Goal: Find specific page/section: Find specific page/section

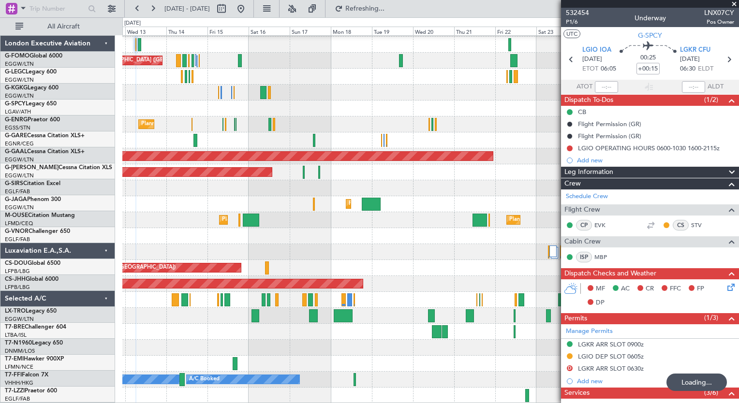
click at [189, 123] on div "AOG Maint [GEOGRAPHIC_DATA] (Ataturk) Planned Maint [GEOGRAPHIC_DATA] ([GEOGRAP…" at bounding box center [430, 188] width 616 height 431
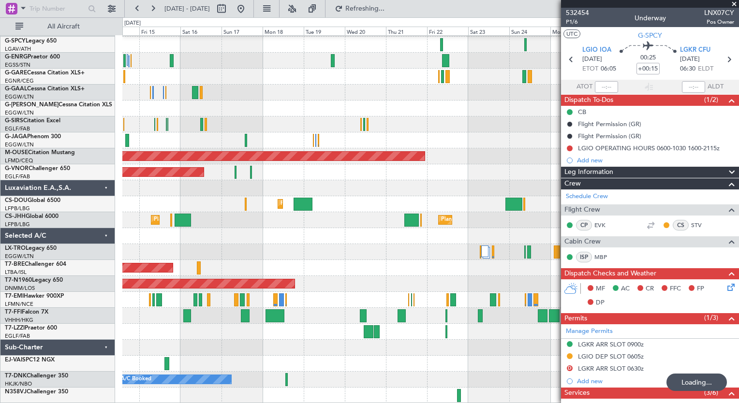
click at [107, 75] on div "AOG Maint [GEOGRAPHIC_DATA] (Ataturk) No Crew Planned Maint [GEOGRAPHIC_DATA] (…" at bounding box center [369, 210] width 739 height 386
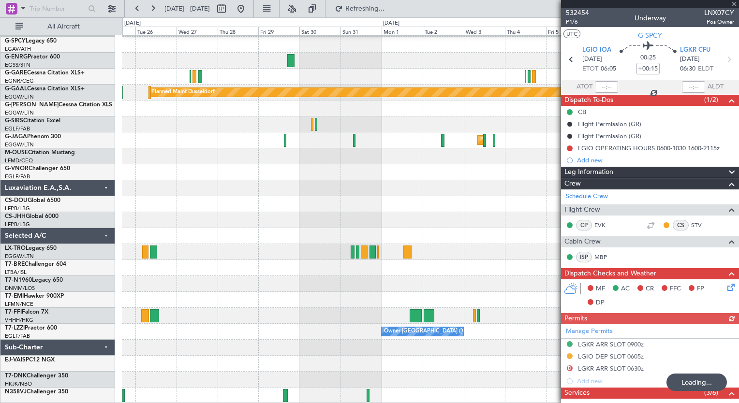
click at [164, 109] on div "Owner Planned [GEOGRAPHIC_DATA] Planned Maint [GEOGRAPHIC_DATA] ([GEOGRAPHIC_DA…" at bounding box center [430, 188] width 616 height 431
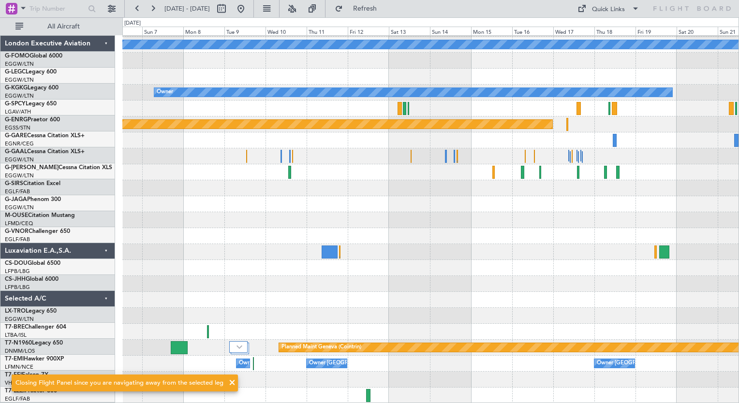
scroll to position [31, 0]
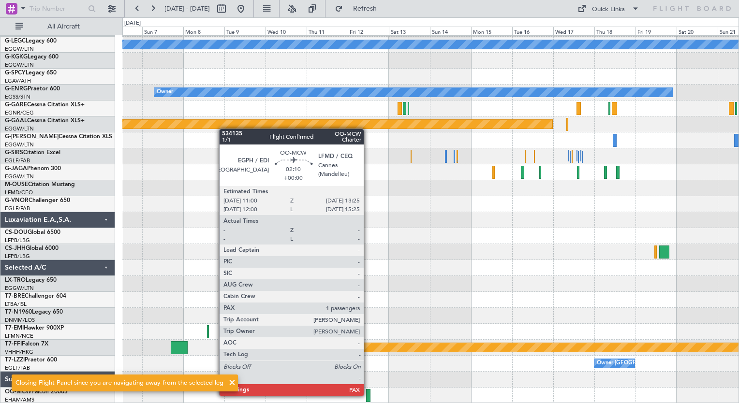
click at [368, 395] on div at bounding box center [368, 395] width 4 height 13
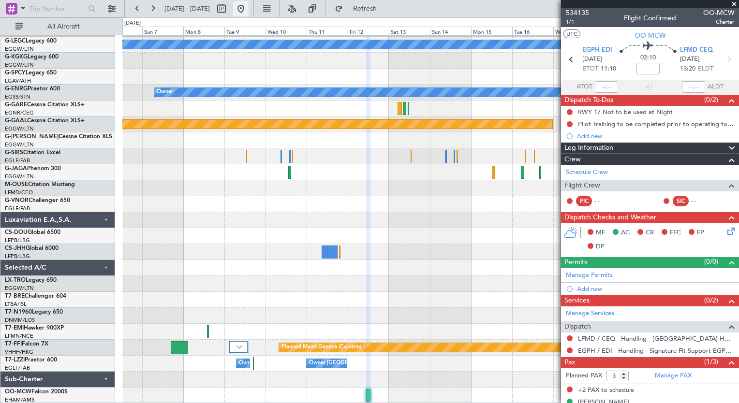
click at [249, 6] on button at bounding box center [240, 8] width 15 height 15
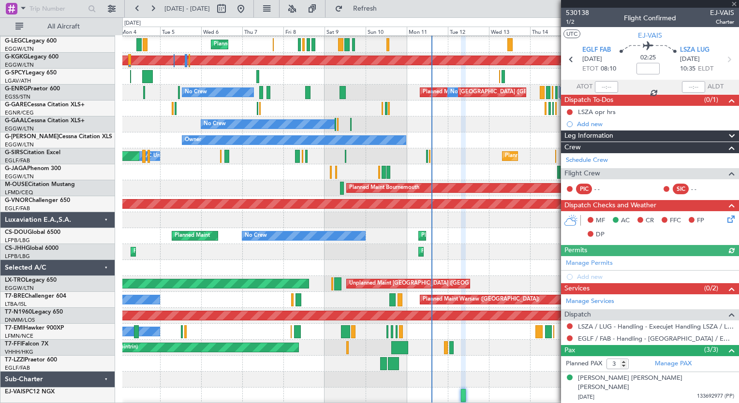
scroll to position [32, 0]
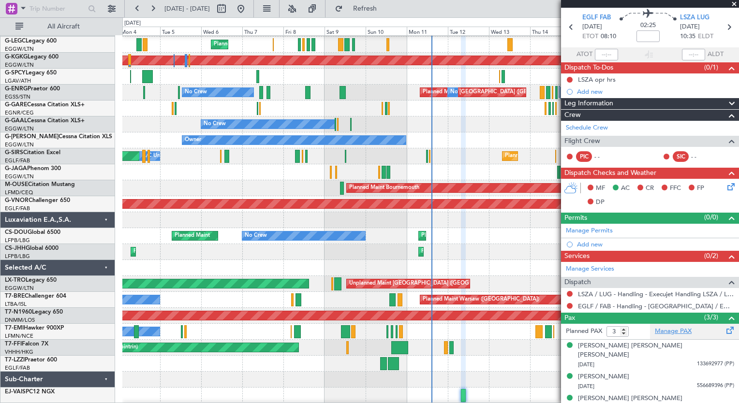
click at [665, 330] on link "Manage PAX" at bounding box center [673, 332] width 37 height 10
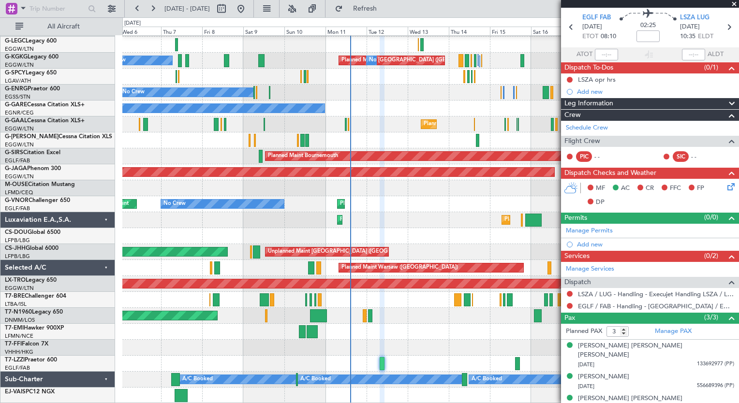
scroll to position [63, 0]
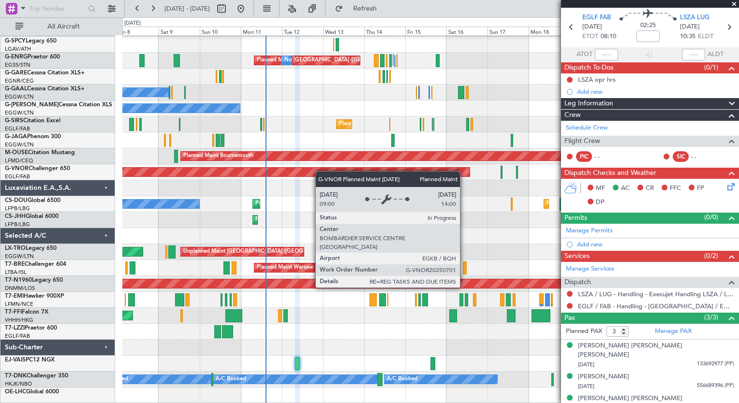
click at [312, 166] on div "AOG Maint [GEOGRAPHIC_DATA] (Ataturk) Planned Maint [GEOGRAPHIC_DATA] ([GEOGRAP…" at bounding box center [430, 188] width 616 height 431
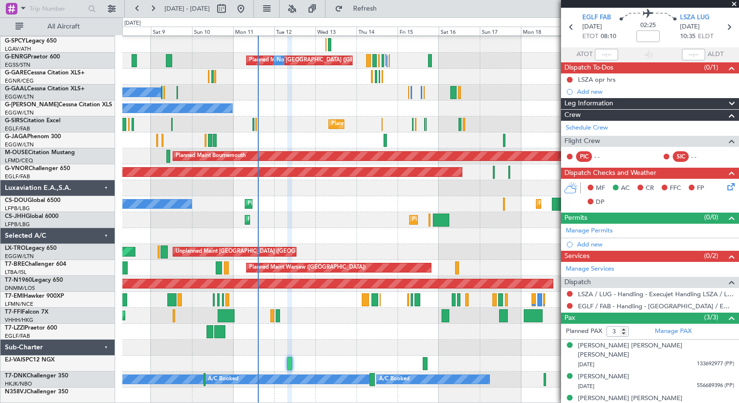
click at [186, 163] on div "AOG Maint [GEOGRAPHIC_DATA] (Ataturk) Planned Maint [GEOGRAPHIC_DATA] ([GEOGRAP…" at bounding box center [430, 188] width 616 height 431
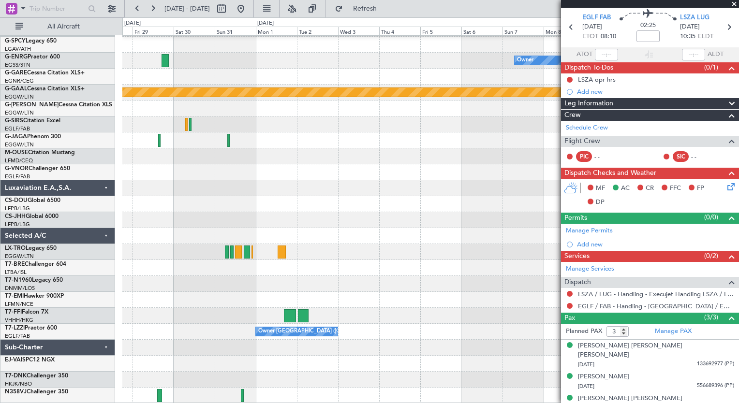
click at [117, 153] on div "Owner Planned [GEOGRAPHIC_DATA] Planned Maint [GEOGRAPHIC_DATA] ([GEOGRAPHIC_DA…" at bounding box center [369, 210] width 739 height 386
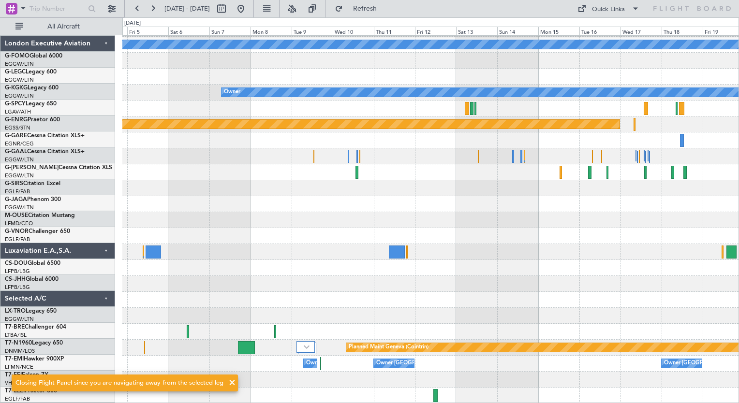
scroll to position [31, 0]
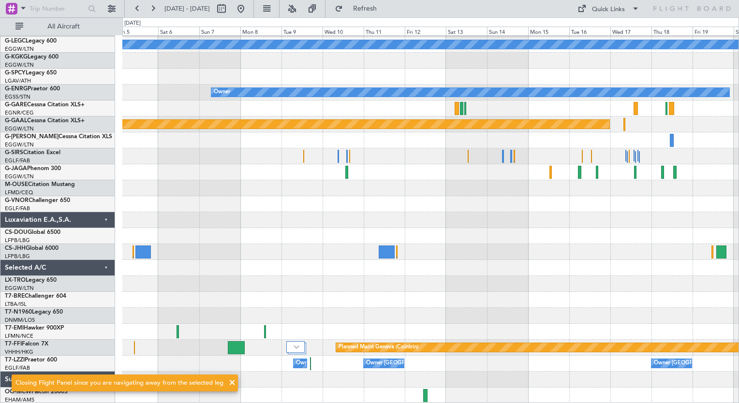
click at [439, 87] on div "A/C Unavailable [GEOGRAPHIC_DATA] ([GEOGRAPHIC_DATA]) Owner Planned [GEOGRAPHIC…" at bounding box center [430, 204] width 616 height 399
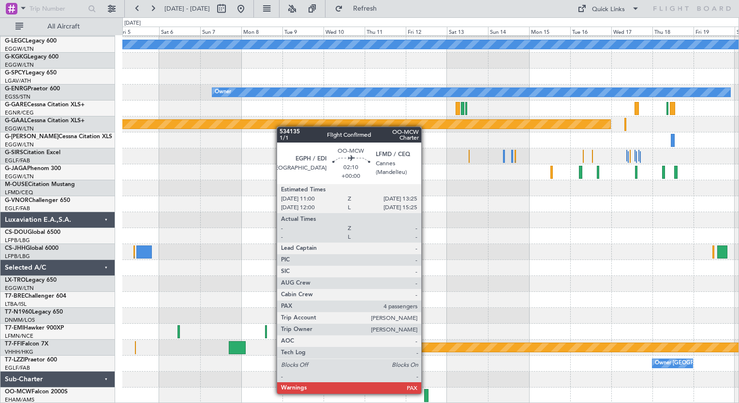
click at [426, 393] on div at bounding box center [426, 395] width 4 height 13
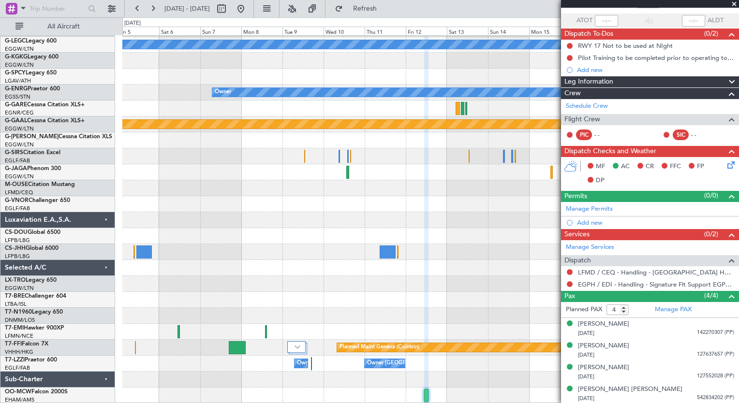
scroll to position [0, 0]
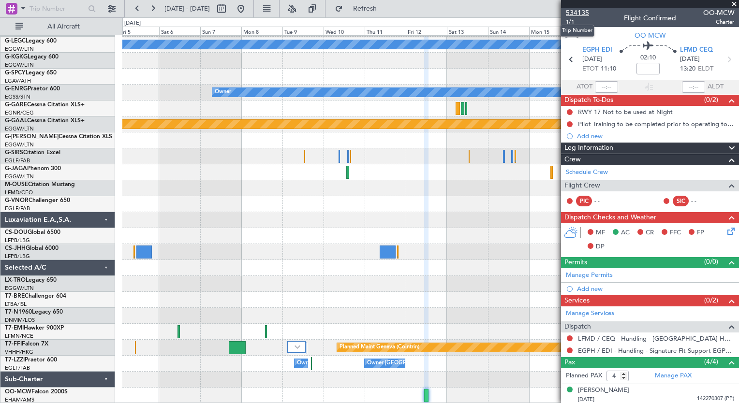
click at [578, 13] on span "534135" at bounding box center [577, 13] width 23 height 10
